Goal: Find specific page/section: Find specific page/section

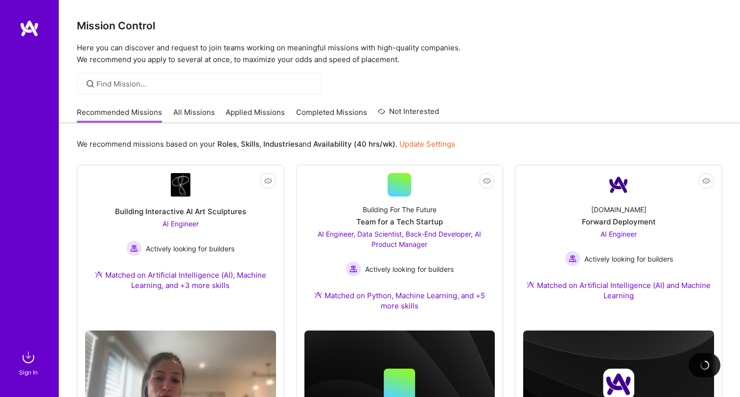
scroll to position [79, 0]
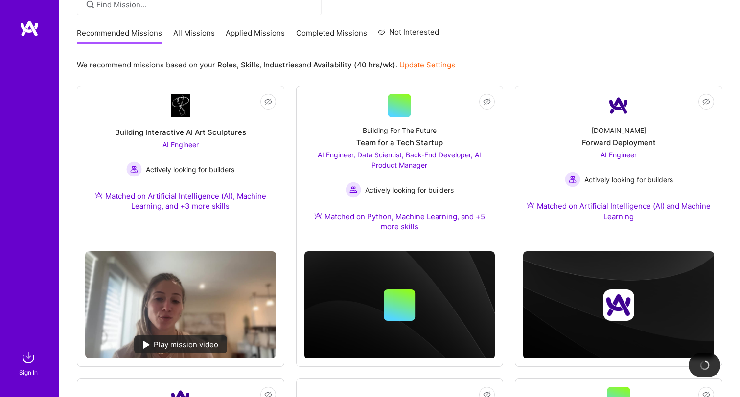
click at [28, 356] on img at bounding box center [29, 358] width 20 height 20
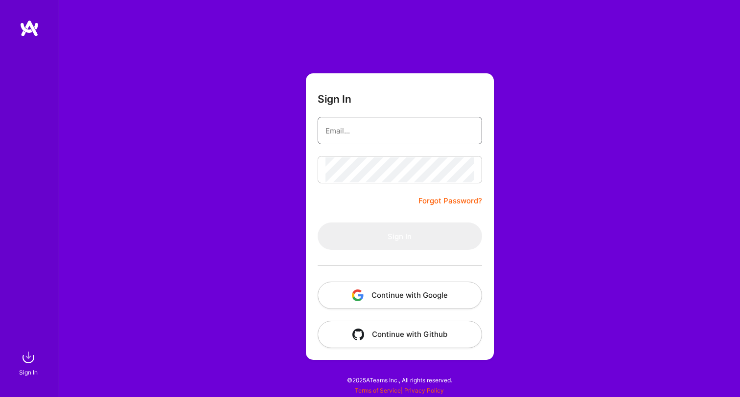
type input "[PERSON_NAME][EMAIL_ADDRESS][DOMAIN_NAME]"
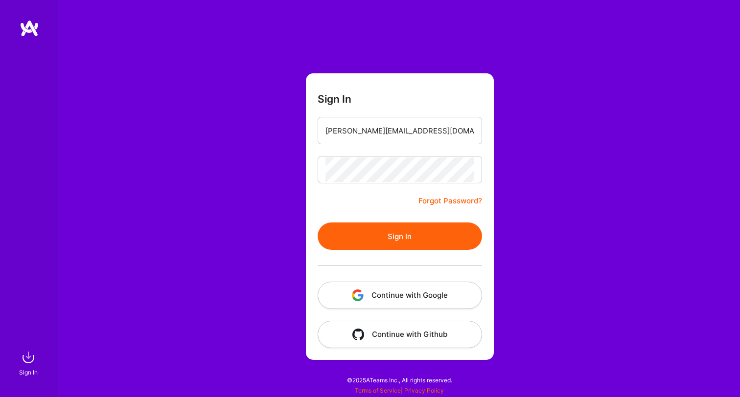
click at [399, 235] on button "Sign In" at bounding box center [400, 236] width 164 height 27
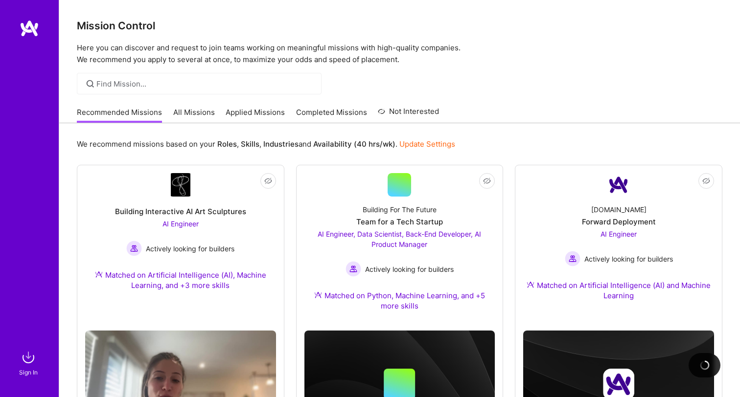
click at [186, 116] on link "All Missions" at bounding box center [194, 115] width 42 height 16
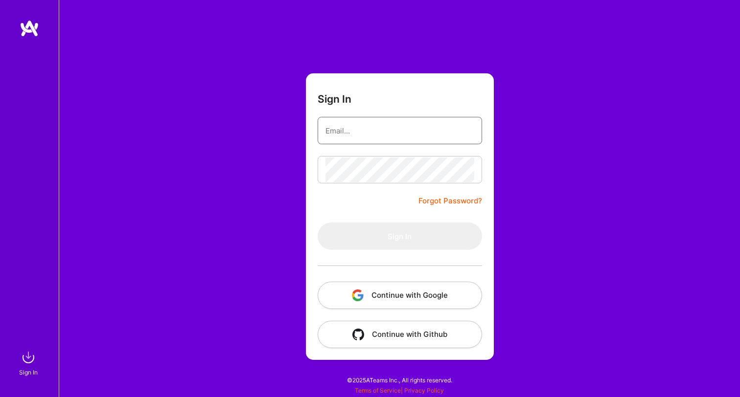
type input "[PERSON_NAME][EMAIL_ADDRESS][DOMAIN_NAME]"
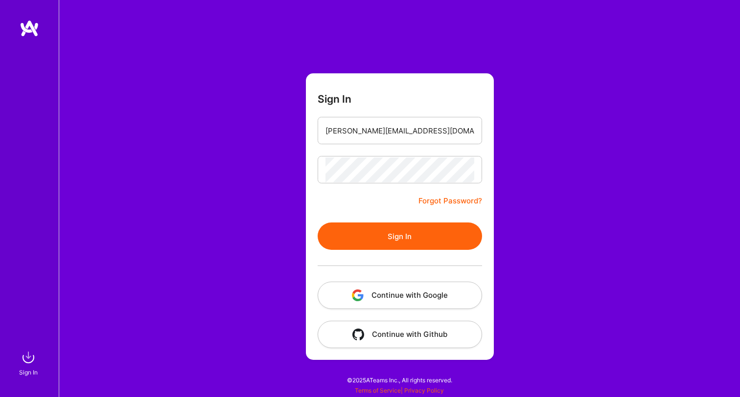
click at [408, 240] on button "Sign In" at bounding box center [400, 236] width 164 height 27
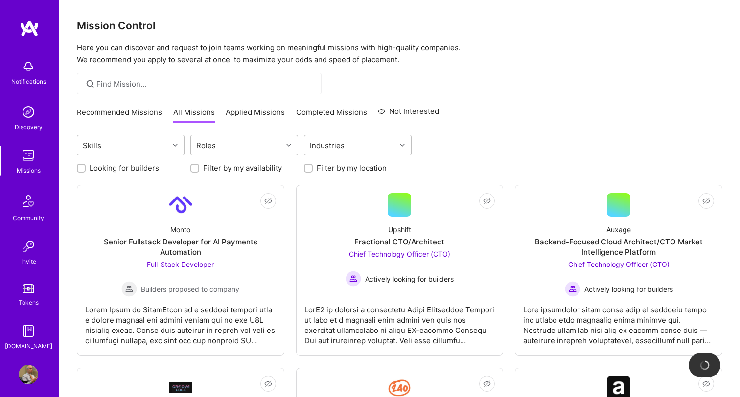
click at [335, 111] on link "Completed Missions" at bounding box center [331, 115] width 71 height 16
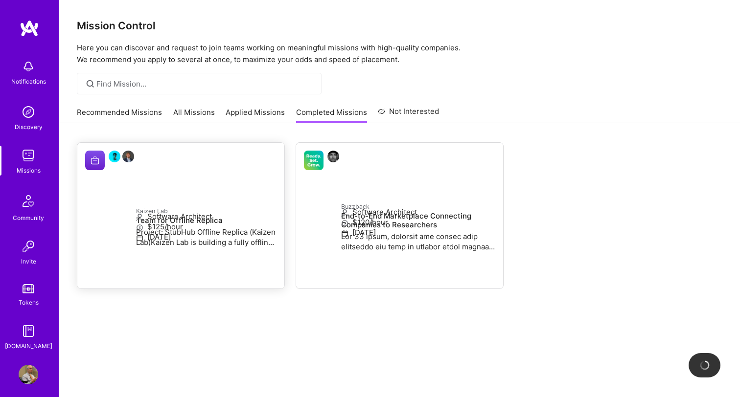
click at [170, 227] on p "Project: StubHub Offline Replica (Kaizen Lab)Kaizen Lab is building a fully off…" at bounding box center [206, 237] width 140 height 21
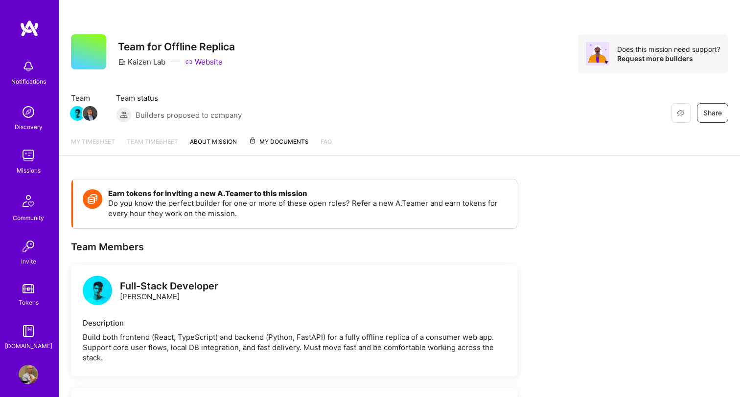
click at [284, 141] on span "My Documents" at bounding box center [279, 141] width 60 height 11
